Goal: Task Accomplishment & Management: Use online tool/utility

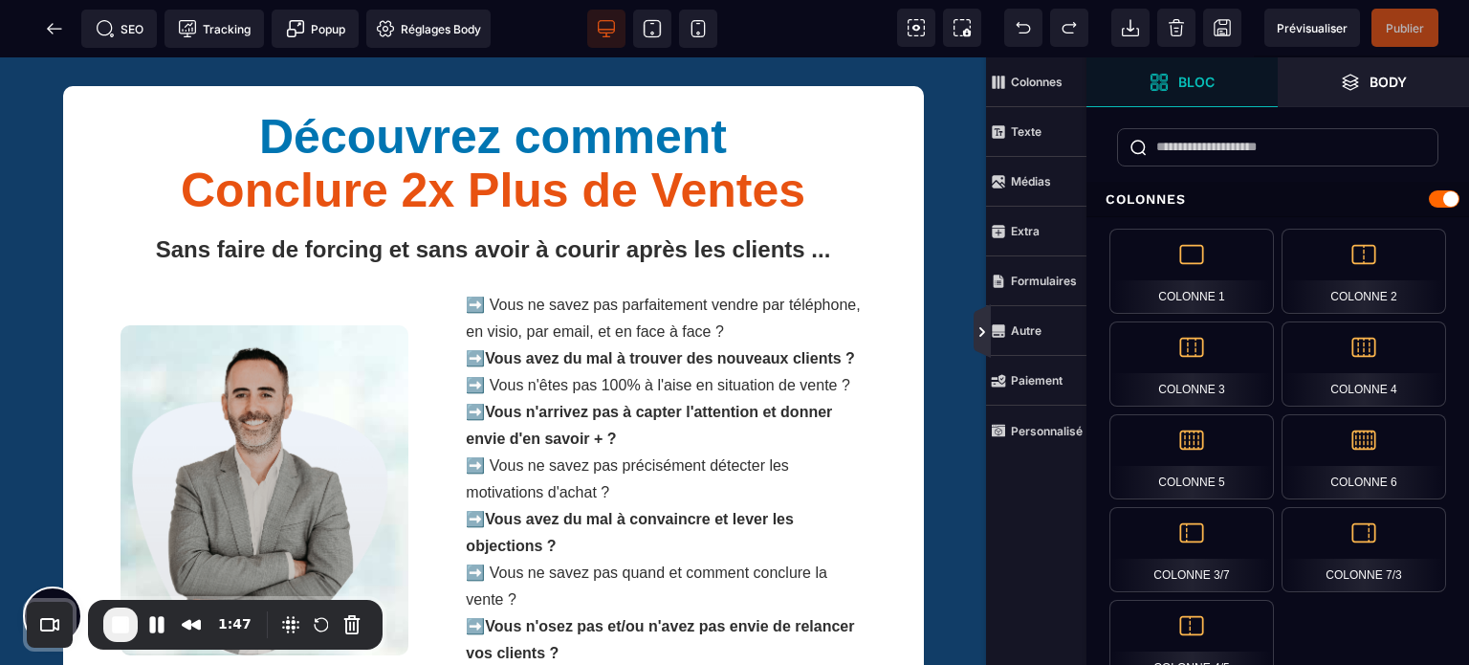
click at [980, 328] on icon at bounding box center [983, 332] width 6 height 10
click at [47, 35] on icon at bounding box center [54, 28] width 19 height 19
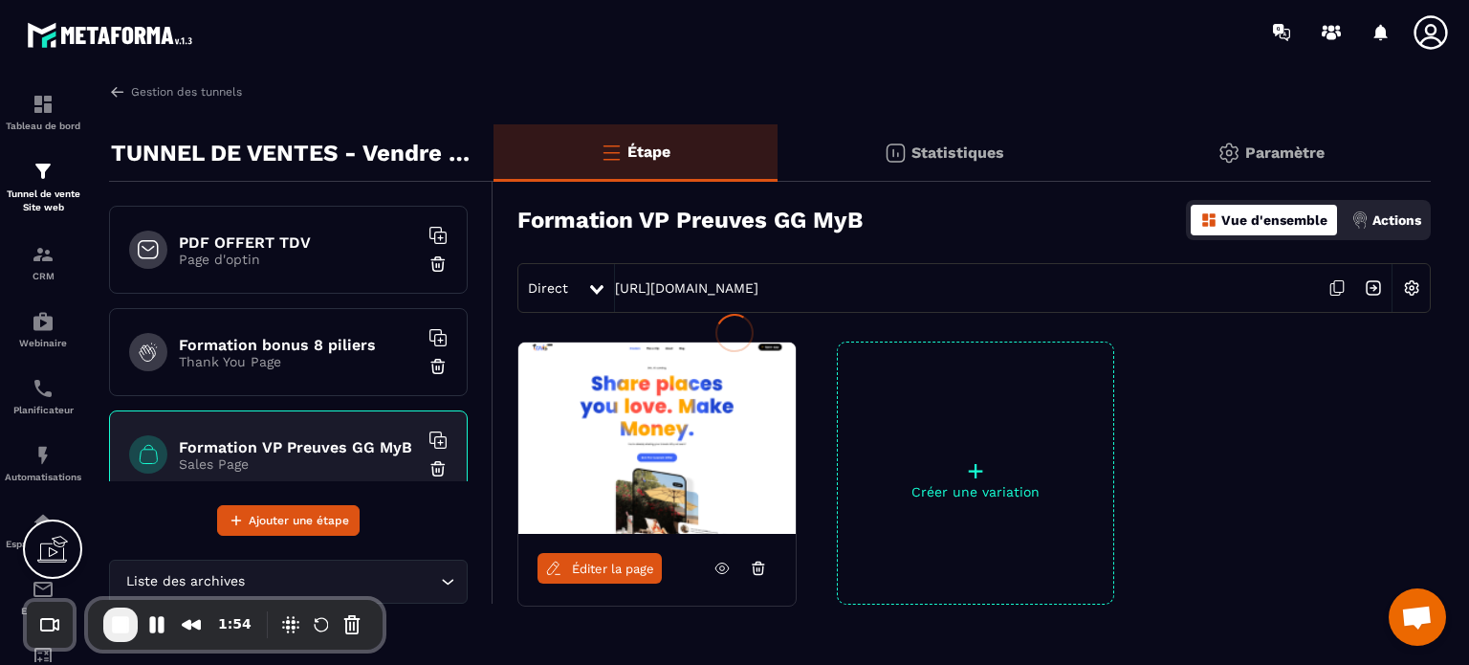
click at [585, 565] on div at bounding box center [734, 332] width 1469 height 665
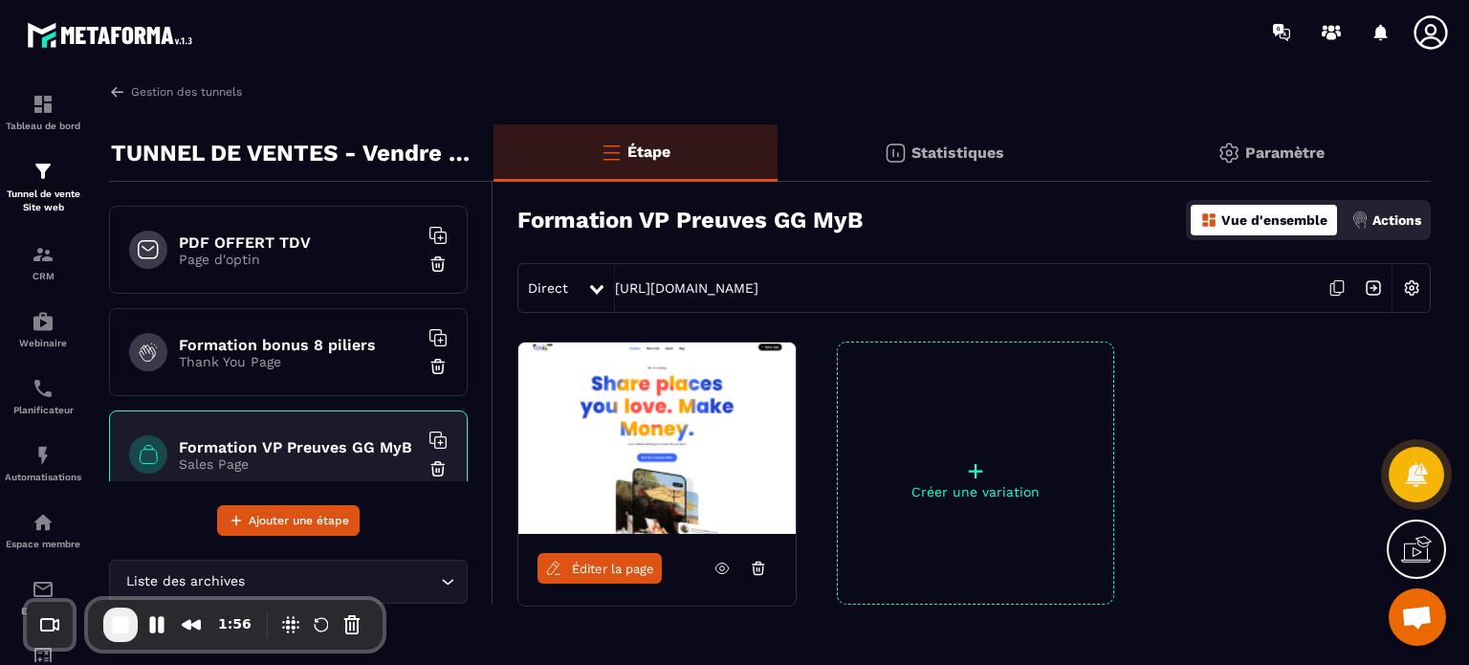
click at [597, 569] on span "Éditer la page" at bounding box center [613, 568] width 82 height 14
